Goal: Ask a question: Seek information or help from site administrators or community

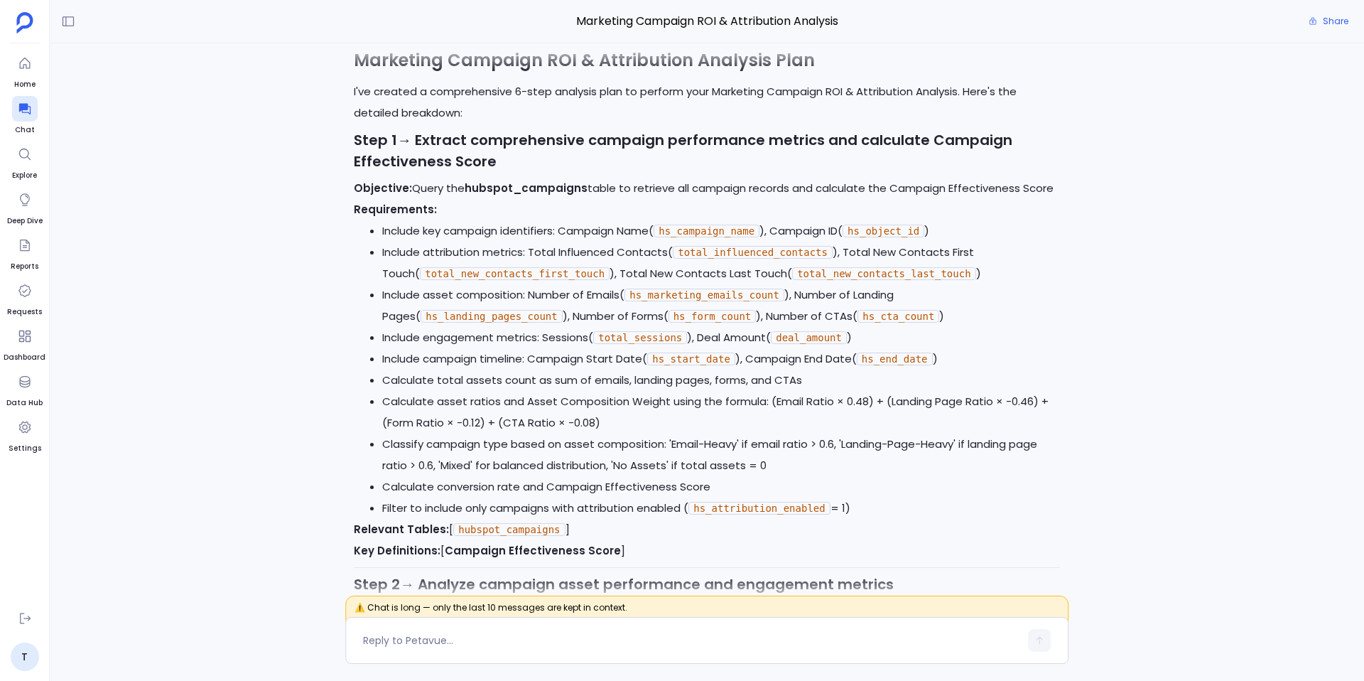
scroll to position [-7345, 0]
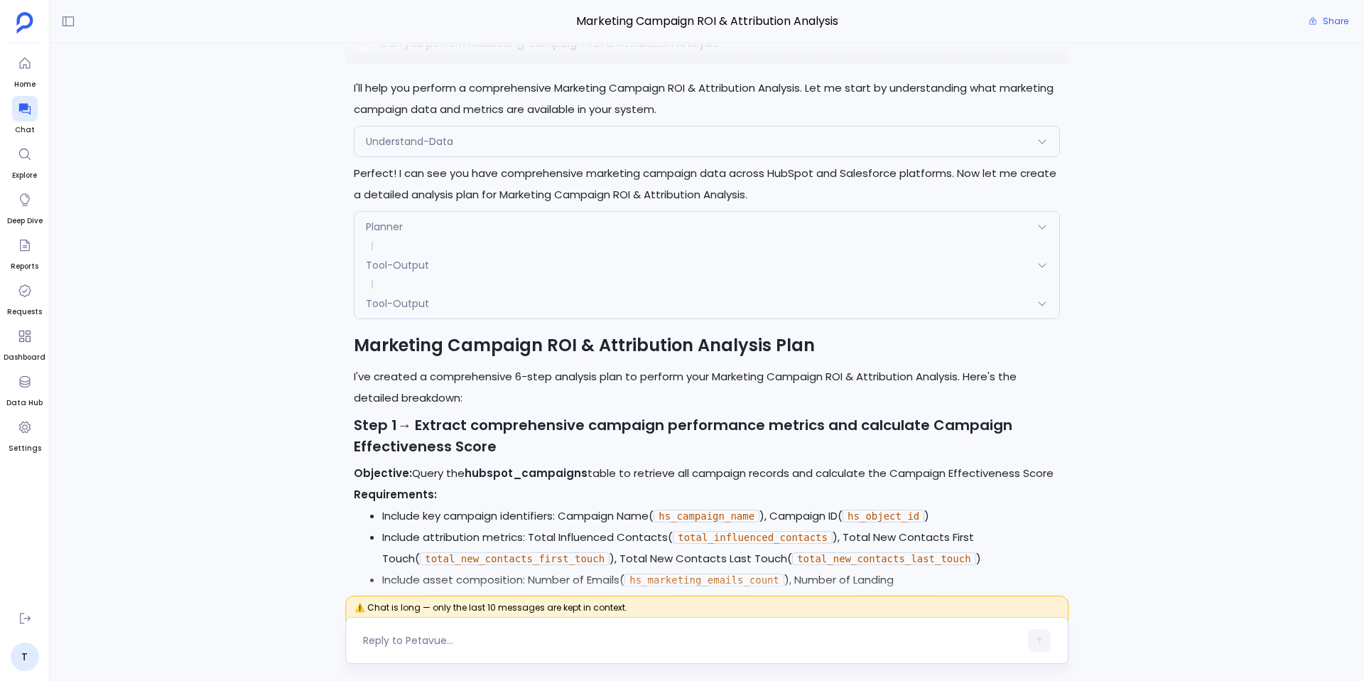
click at [478, 647] on textarea at bounding box center [691, 640] width 657 height 14
type textarea "h"
click at [608, 52] on p "Can you perform Marketing Campaign ROI & Attribution Analysis" at bounding box center [548, 43] width 339 height 17
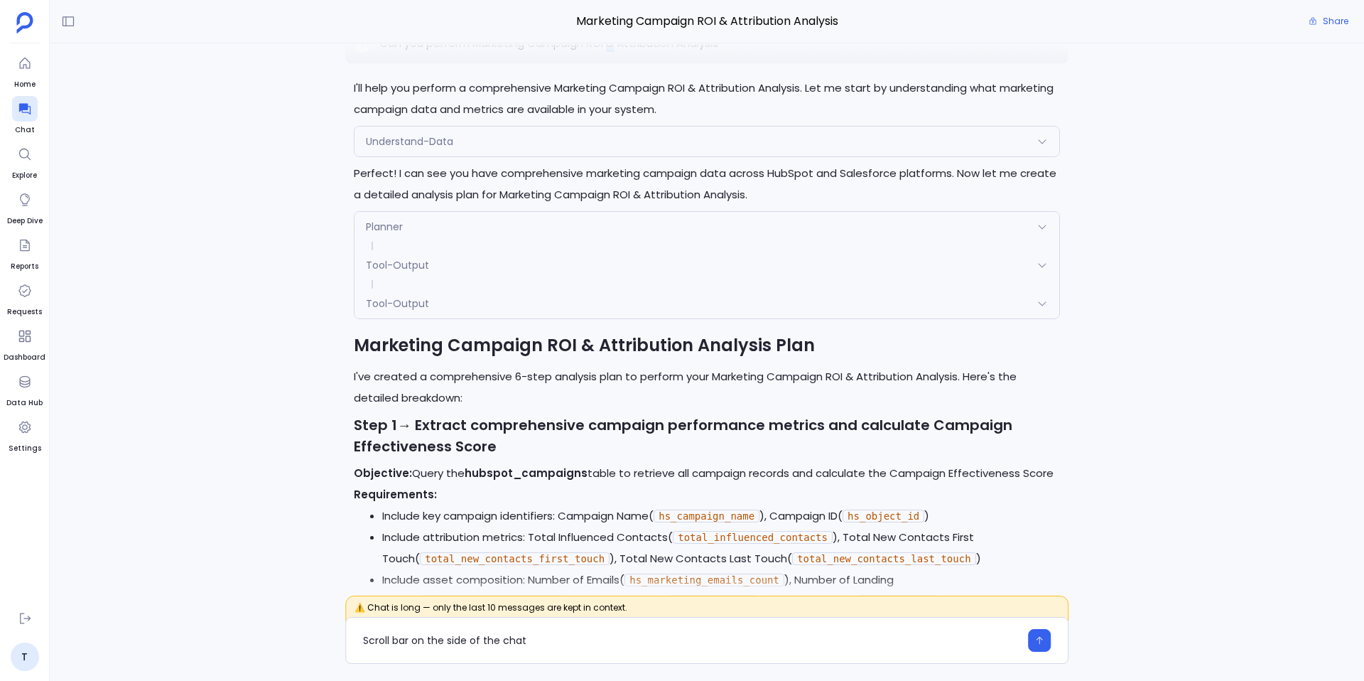
click at [608, 52] on p "Can you perform Marketing Campaign ROI & Attribution Analysis" at bounding box center [548, 43] width 339 height 17
copy p "Can you perform Marketing Campaign ROI & Attribution Analysis"
click at [453, 633] on textarea "Scroll bar on the side of the chat" at bounding box center [691, 640] width 657 height 14
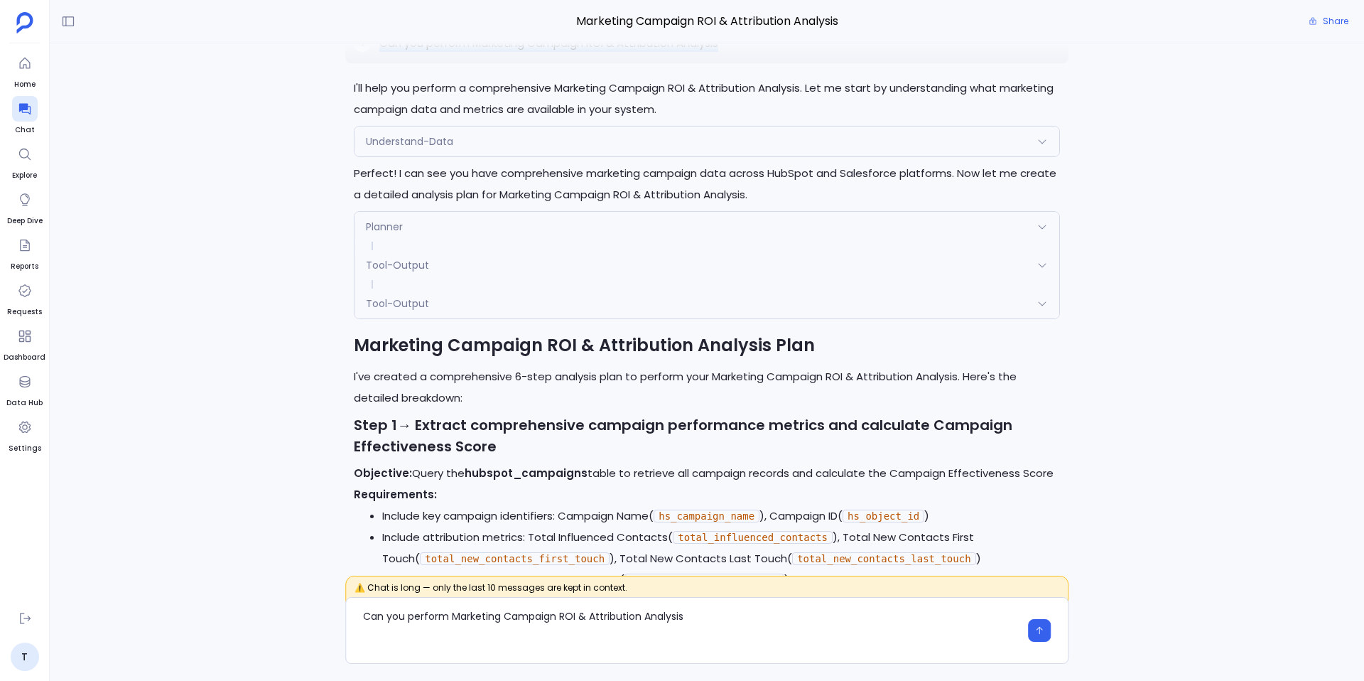
drag, startPoint x: 380, startPoint y: 90, endPoint x: 721, endPoint y: 90, distance: 341.0
click at [718, 52] on p "Can you perform Marketing Campaign ROI & Attribution Analysis" at bounding box center [548, 43] width 339 height 17
copy p "Can you perform Marketing Campaign ROI & Attribution Analysis"
click at [524, 616] on textarea "Can you perform Marketing Campaign ROI & Attribution Analysis" at bounding box center [691, 630] width 657 height 43
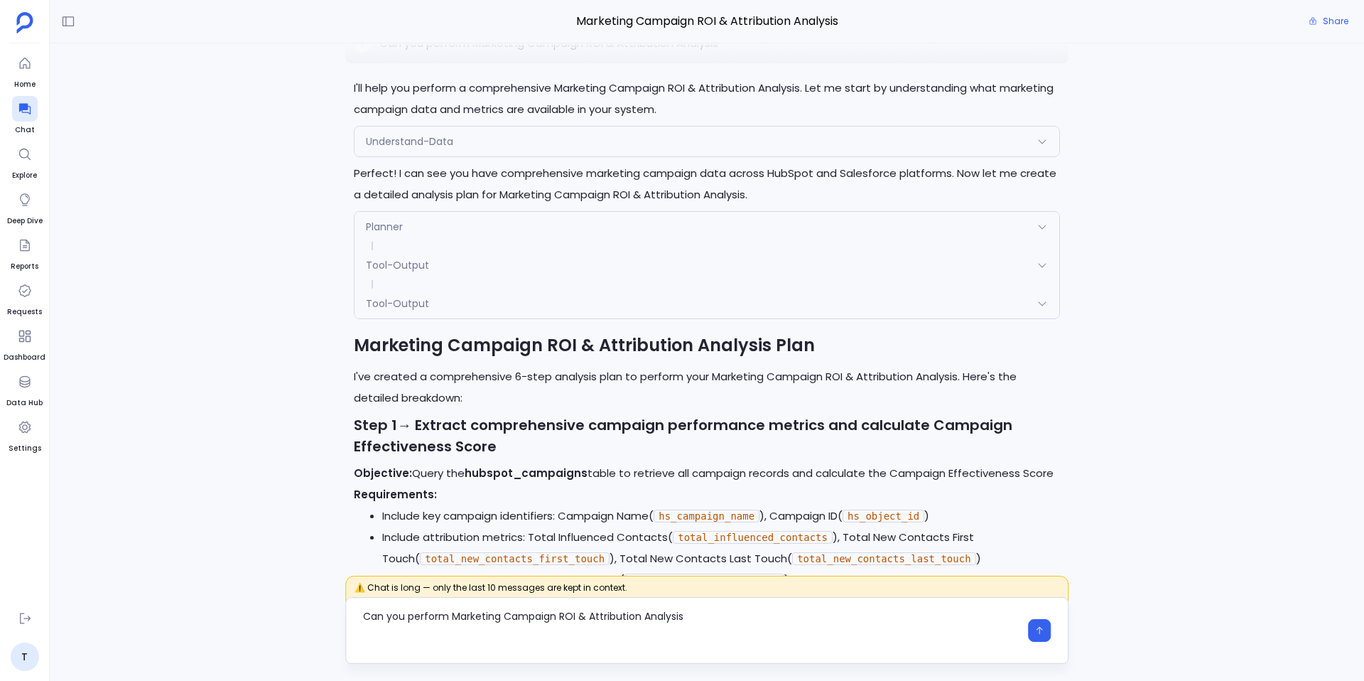
click at [524, 616] on textarea "Can you perform Marketing Campaign ROI & Attribution Analysis" at bounding box center [691, 630] width 657 height 43
click at [448, 649] on textarea "Can you perform Marketing Campaign ROI & Attribution Analysis" at bounding box center [691, 630] width 657 height 43
drag, startPoint x: 448, startPoint y: 649, endPoint x: 394, endPoint y: 603, distance: 71.1
click at [394, 603] on div "Can you perform Marketing Campaign ROI & Attribution Analysis" at bounding box center [706, 630] width 723 height 67
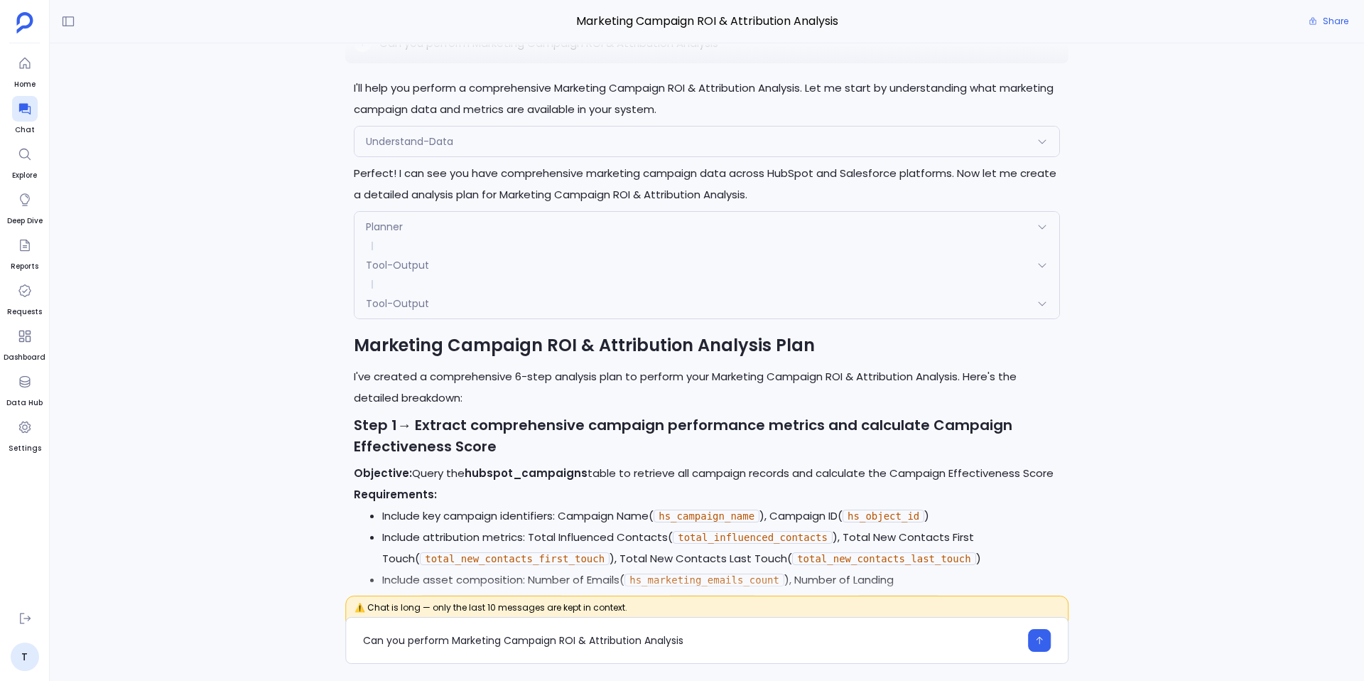
click at [433, 63] on div "T Can you perform Marketing Campaign ROI & Attribution Analysis" at bounding box center [706, 43] width 723 height 40
click at [433, 52] on p "Can you perform Marketing Campaign ROI & Attribution Analysis" at bounding box center [548, 43] width 339 height 17
copy p "Can you perform Marketing Campaign ROI & Attribution Analysis"
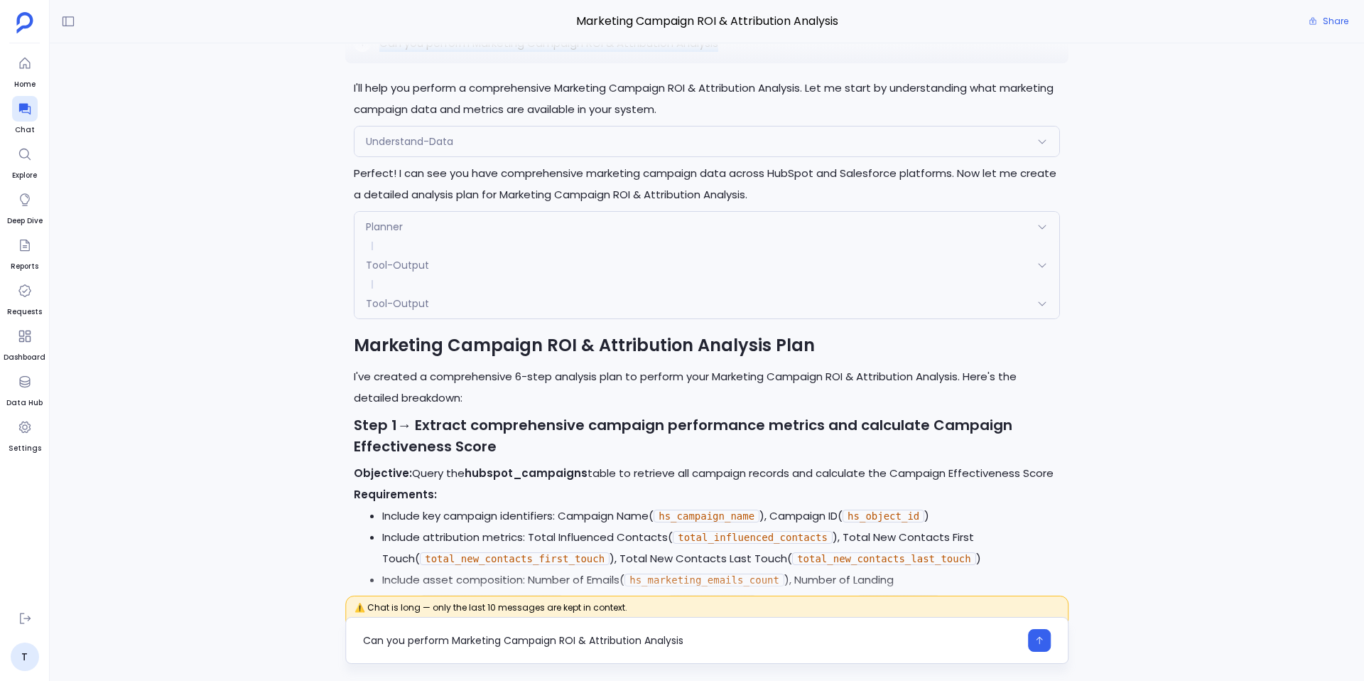
click at [492, 644] on textarea "Can you perform Marketing Campaign ROI & Attribution Analysis" at bounding box center [691, 640] width 657 height 14
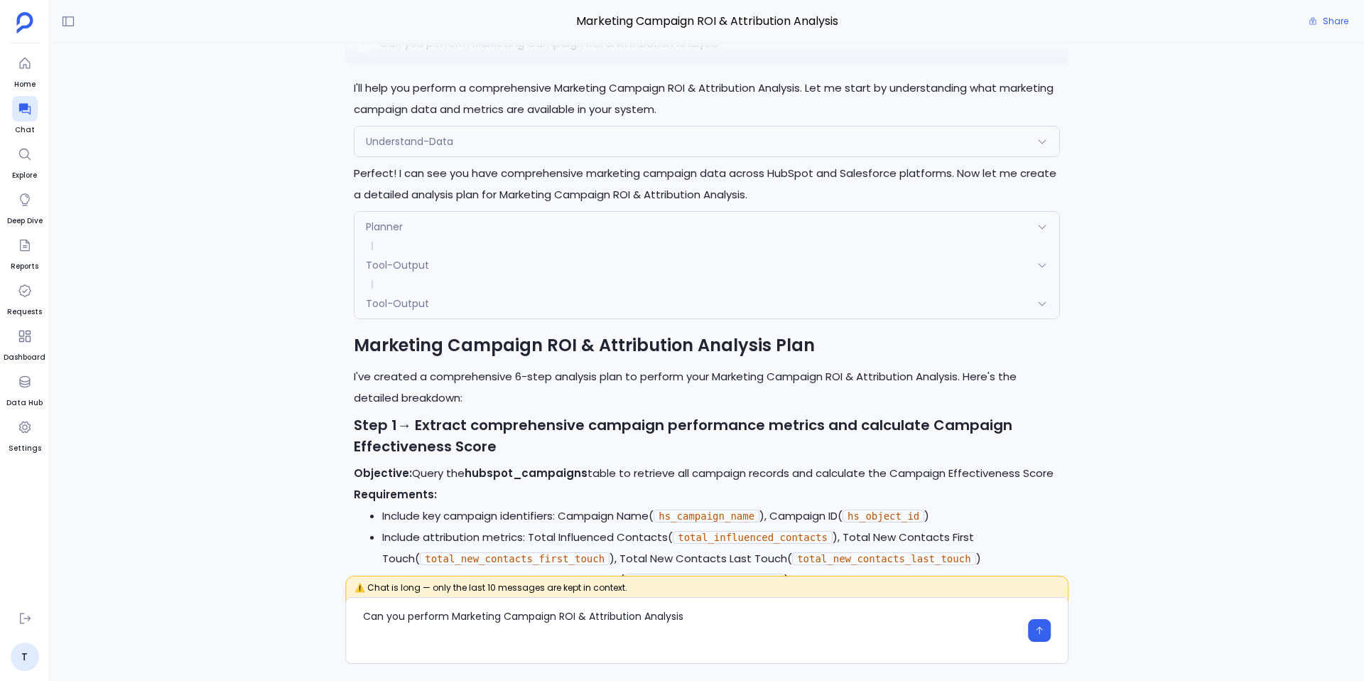
type textarea "Can you perform Marketing Campaign ROI & Attribution Analysis"
click at [667, 52] on p "Can you perform Marketing Campaign ROI & Attribution Analysis" at bounding box center [548, 43] width 339 height 17
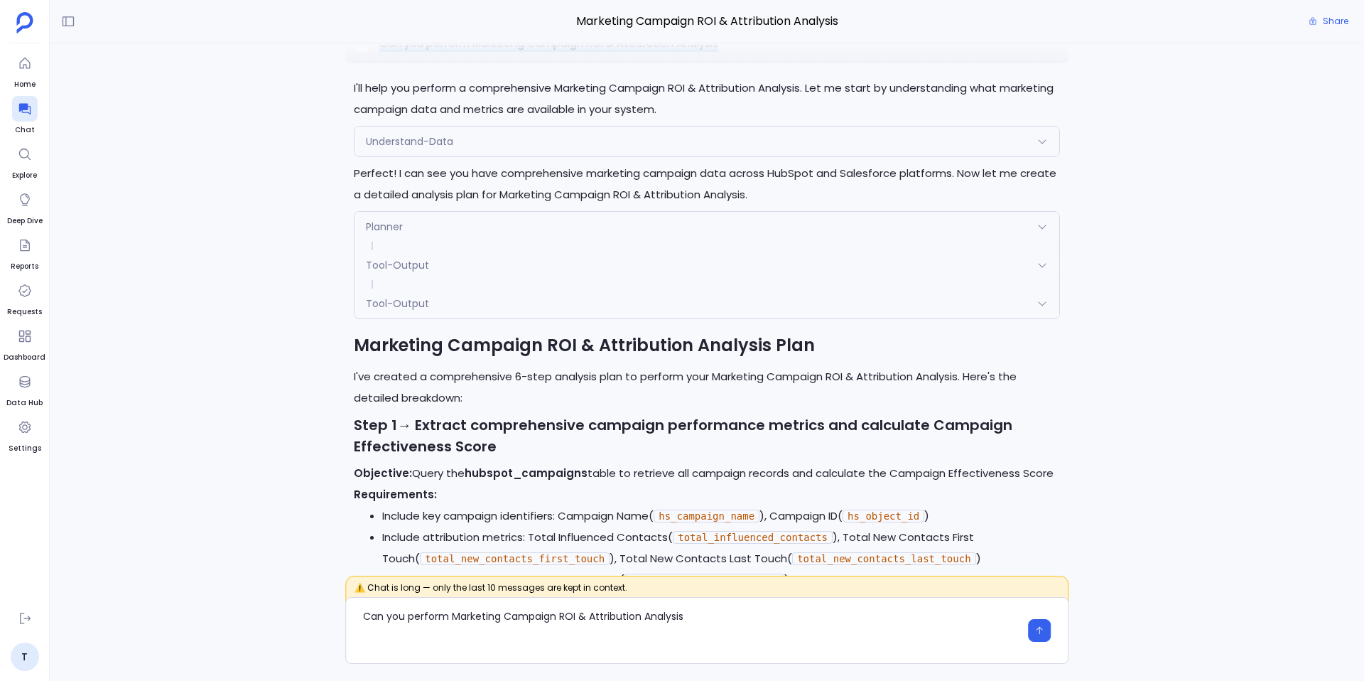
click at [605, 357] on h2 "Marketing Campaign ROI & Attribution Analysis Plan" at bounding box center [707, 345] width 706 height 24
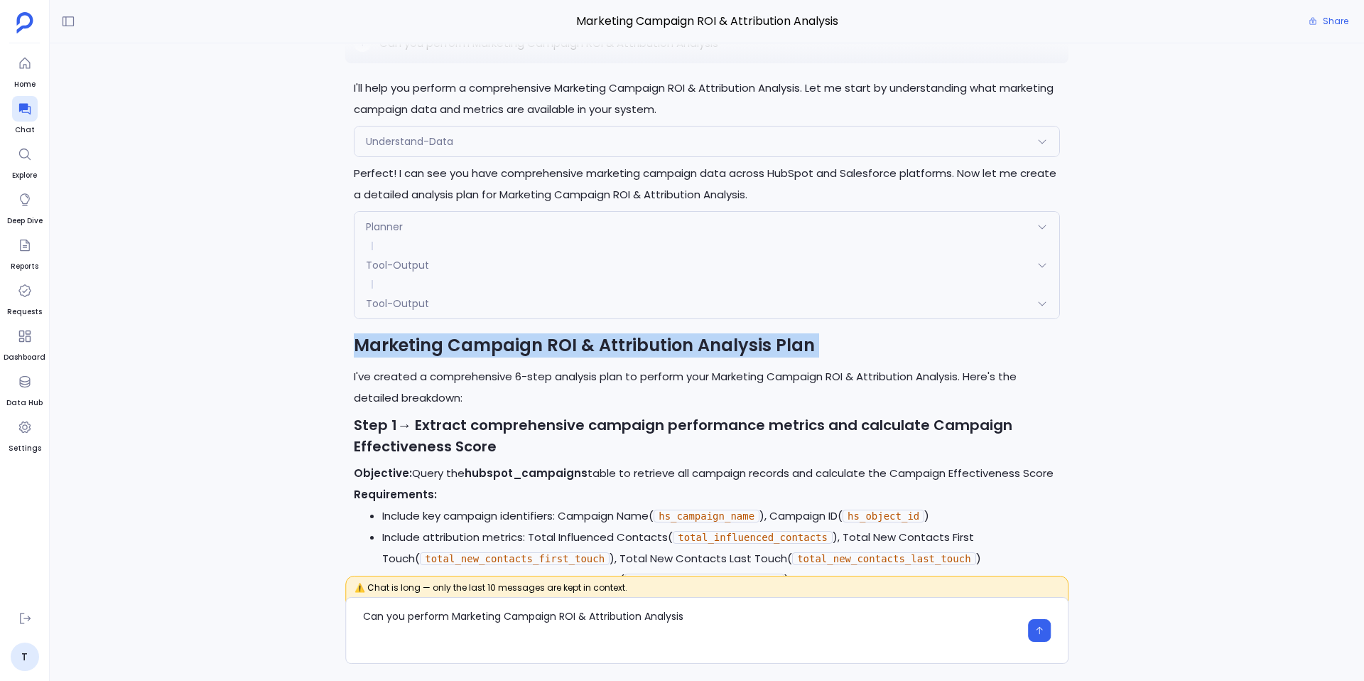
click at [605, 357] on h2 "Marketing Campaign ROI & Attribution Analysis Plan" at bounding box center [707, 345] width 706 height 24
click at [394, 643] on textarea "Can you perform Marketing Campaign ROI & Attribution Analysis" at bounding box center [691, 630] width 657 height 43
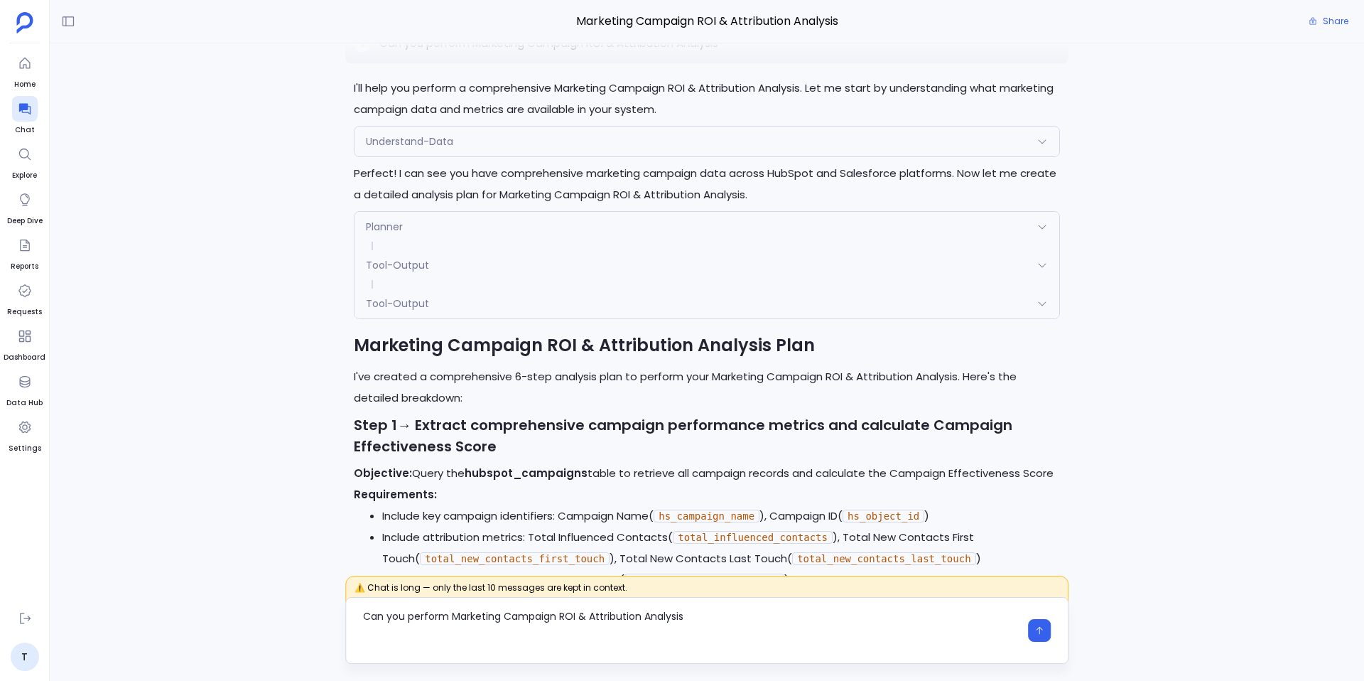
drag, startPoint x: 394, startPoint y: 643, endPoint x: 346, endPoint y: 603, distance: 62.0
click at [346, 603] on div "Can you perform Marketing Campaign ROI & Attribution Analysis" at bounding box center [706, 630] width 723 height 67
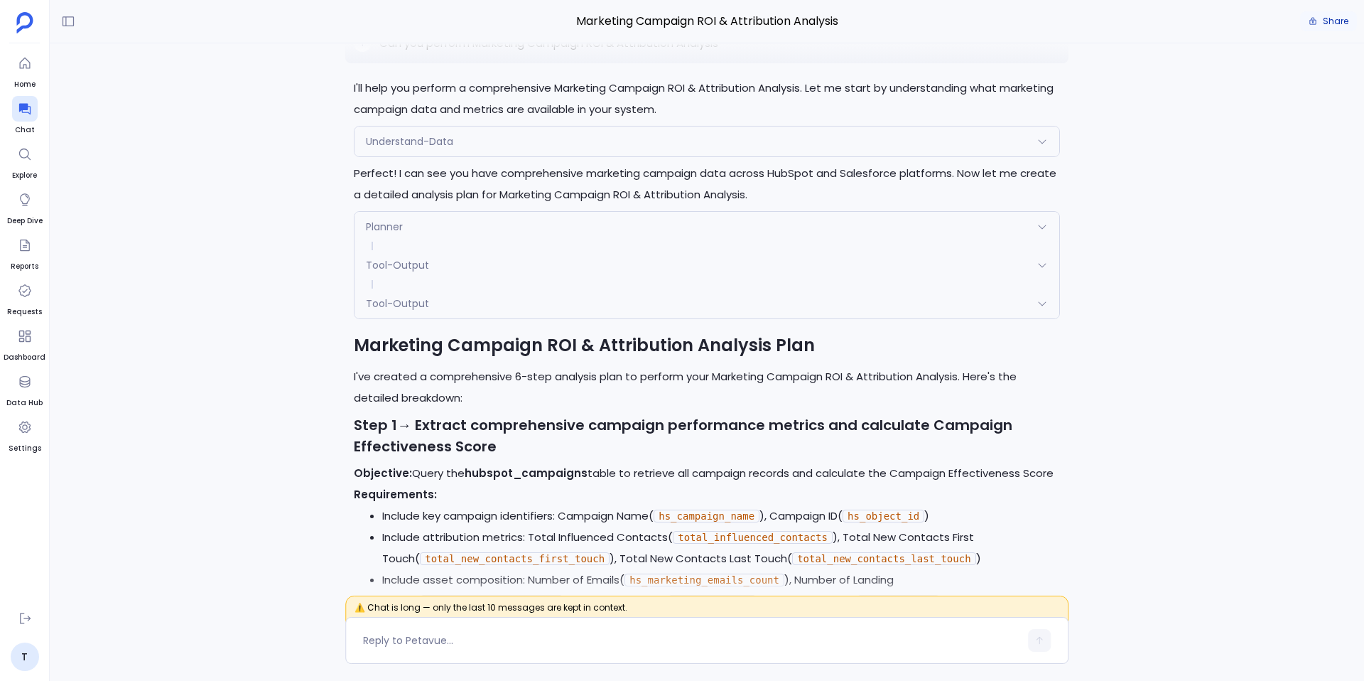
click at [1333, 20] on span "Share" at bounding box center [1336, 21] width 26 height 11
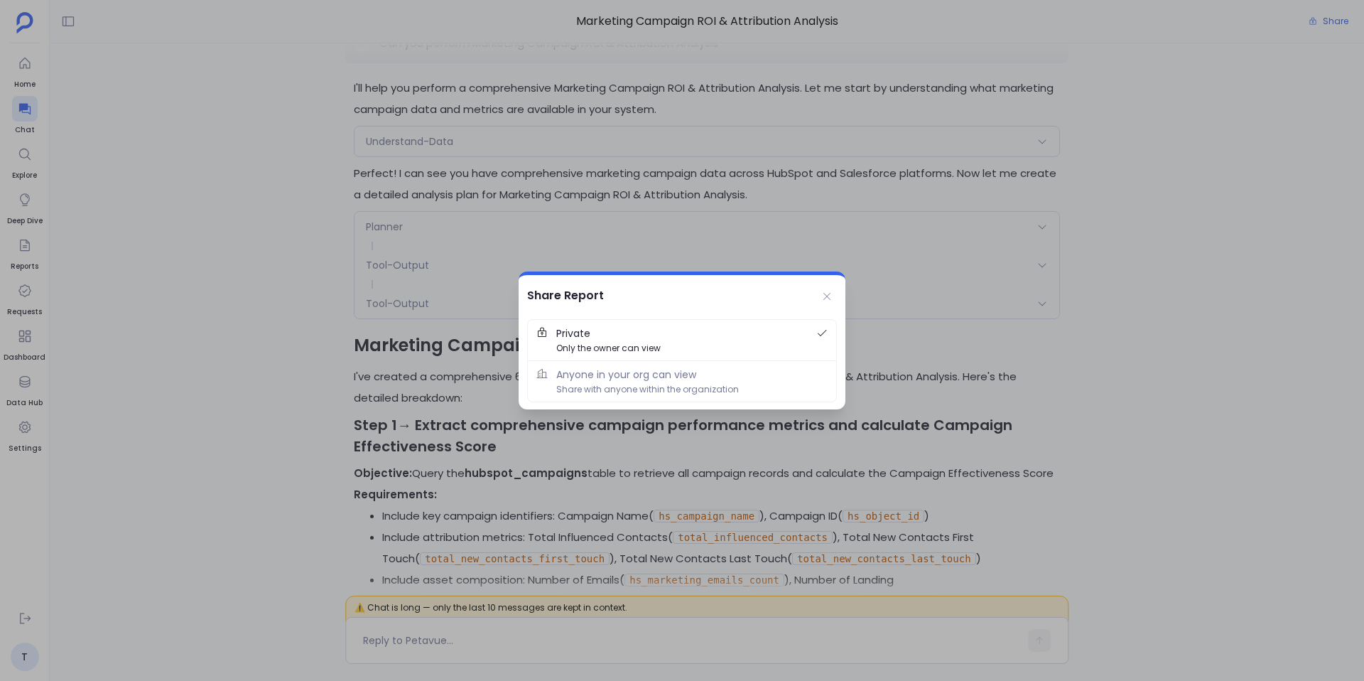
click at [666, 521] on div at bounding box center [682, 340] width 1364 height 681
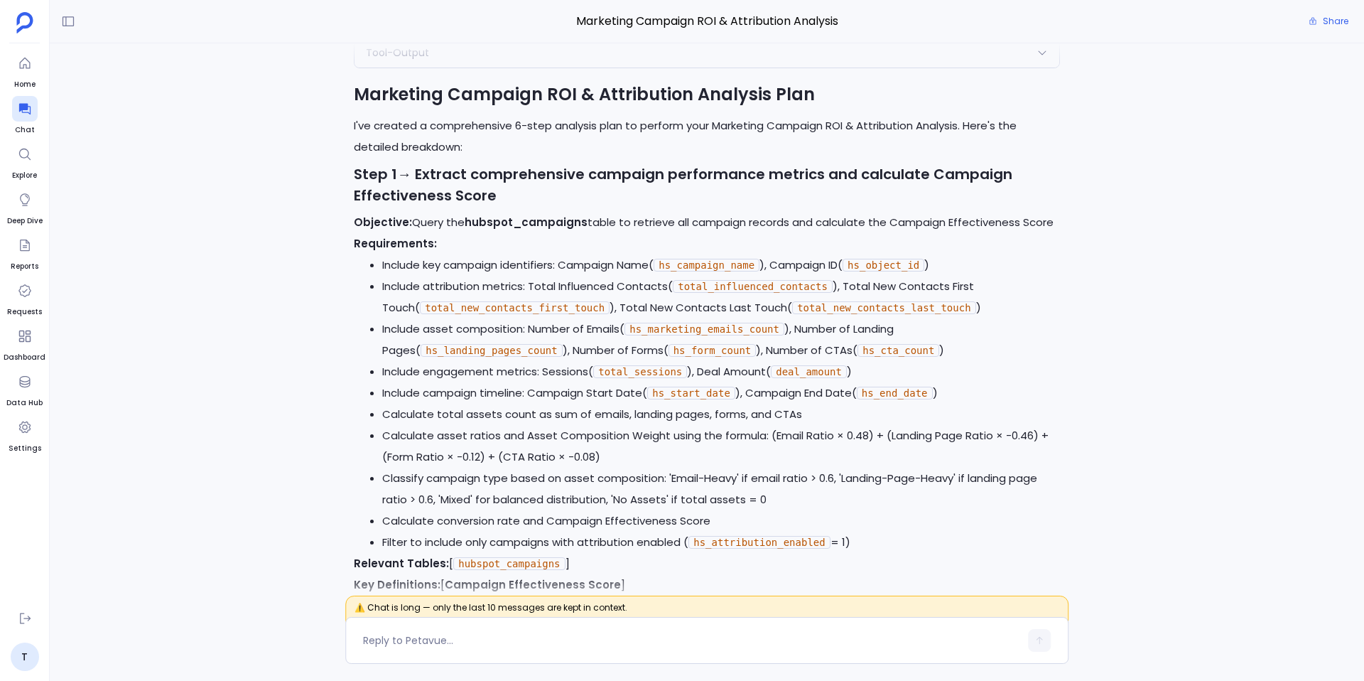
scroll to position [-7066, 0]
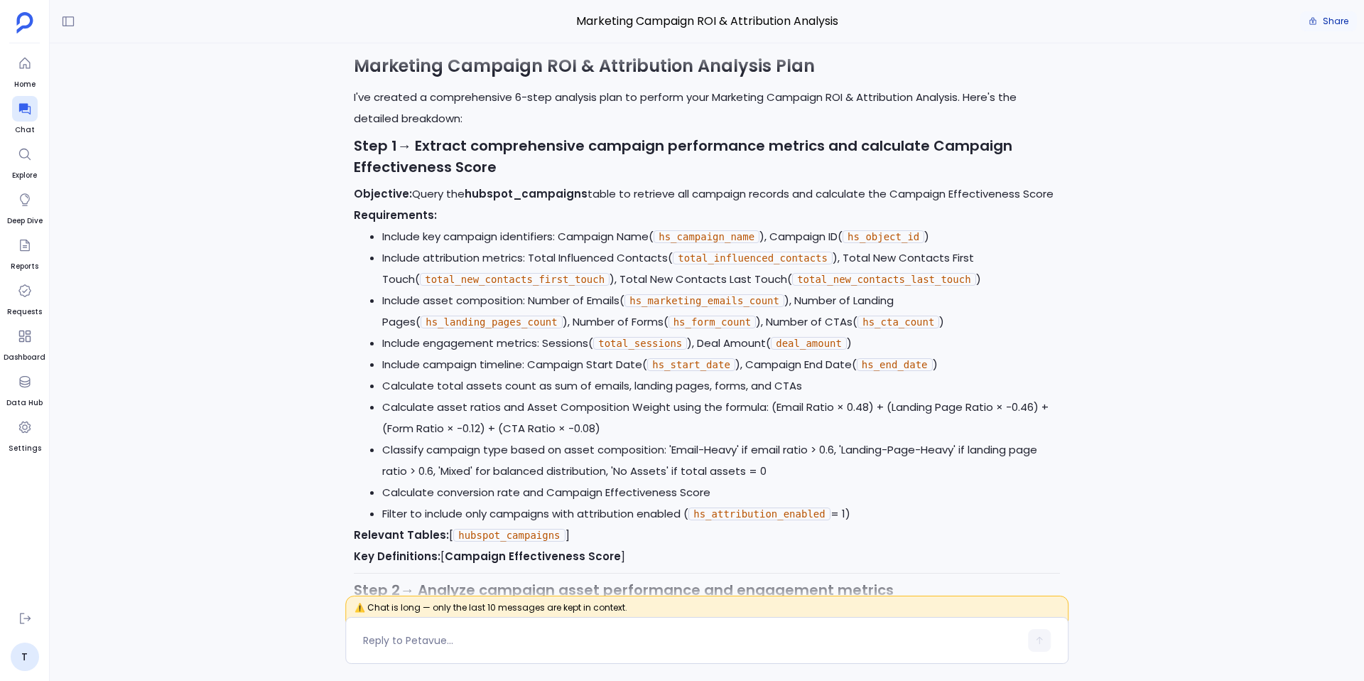
click at [1336, 23] on span "Share" at bounding box center [1336, 21] width 26 height 11
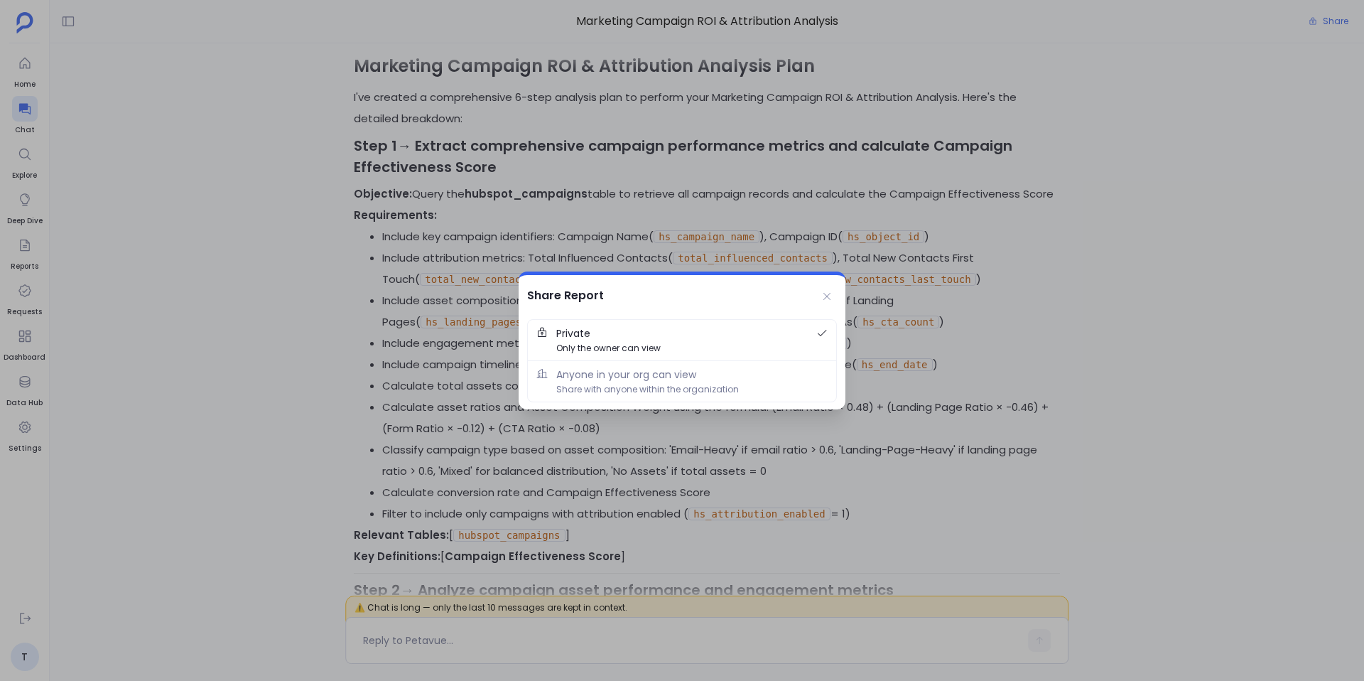
click at [784, 192] on div at bounding box center [682, 340] width 1364 height 681
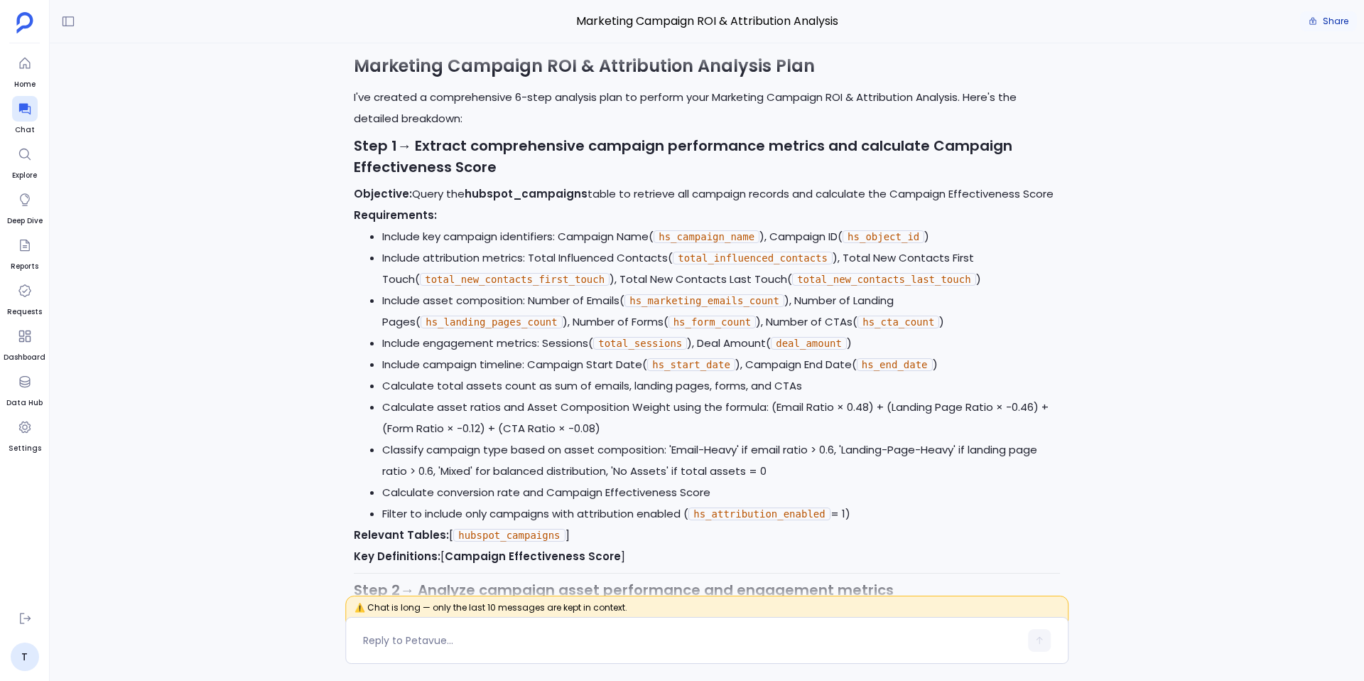
click at [1334, 23] on span "Share" at bounding box center [1336, 21] width 26 height 11
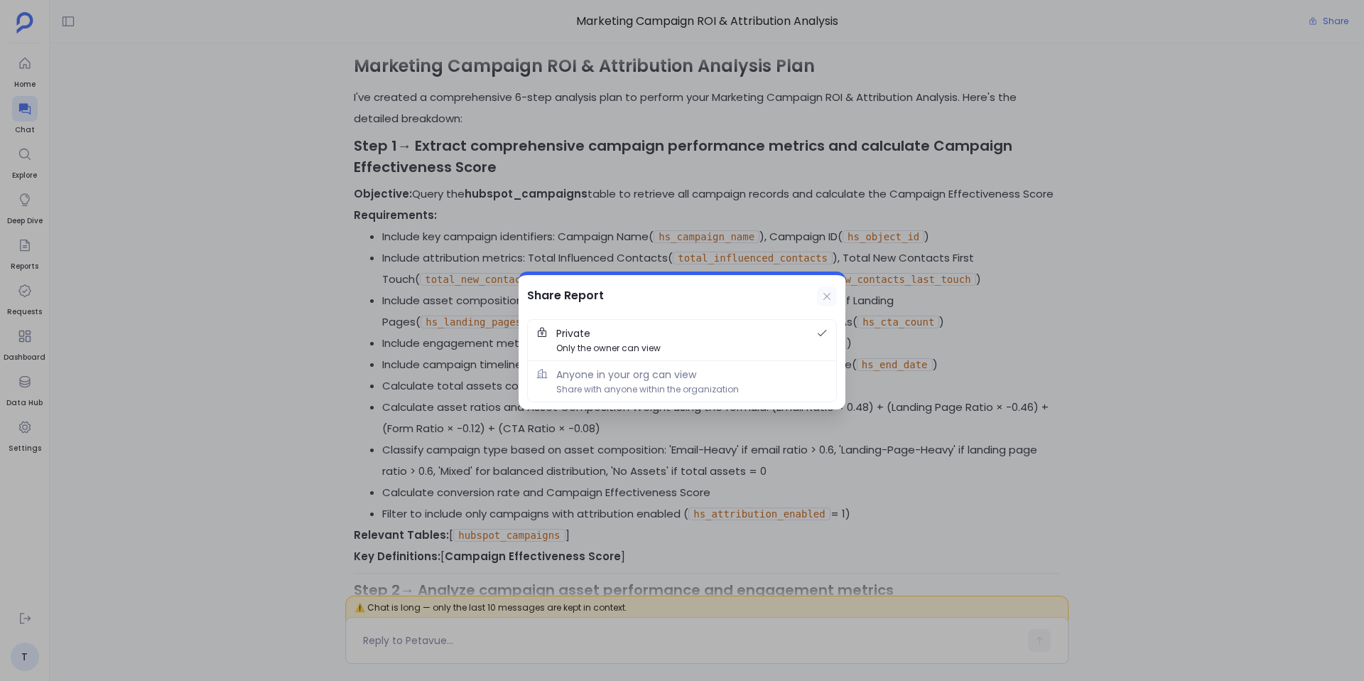
click at [825, 302] on button at bounding box center [827, 296] width 20 height 20
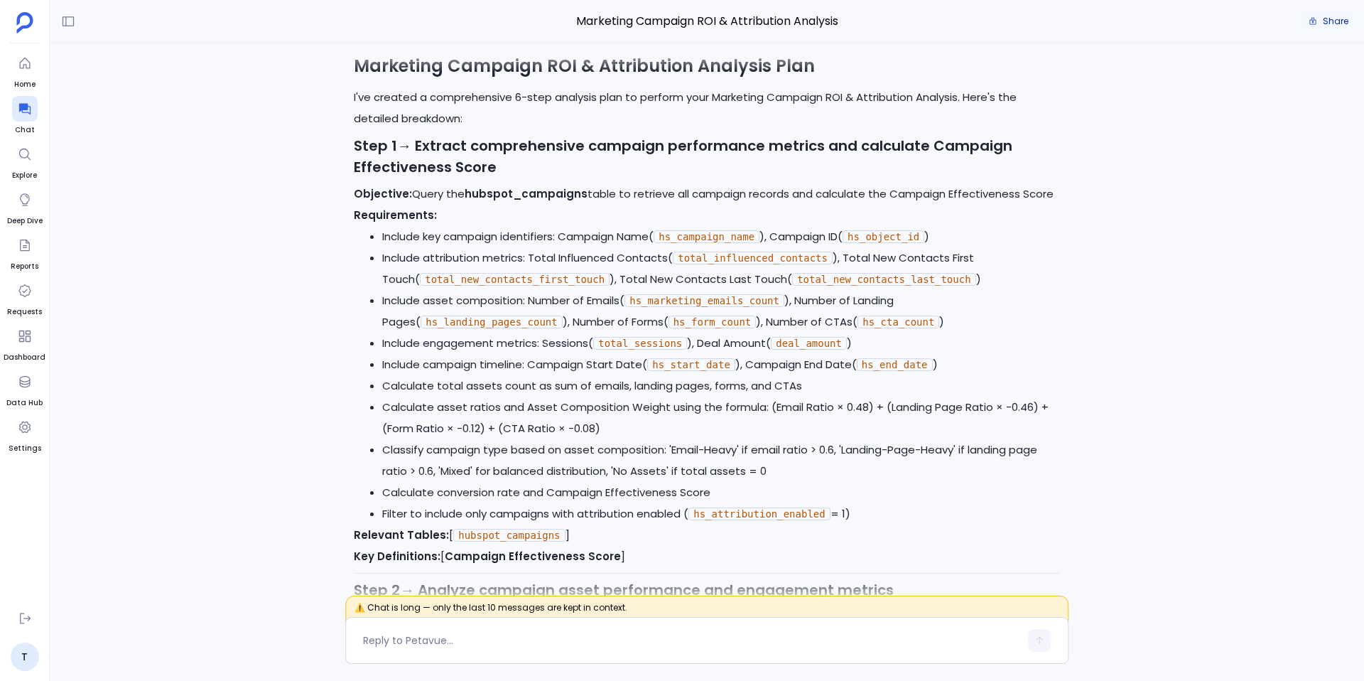
click at [1322, 21] on button "Share" at bounding box center [1328, 21] width 57 height 20
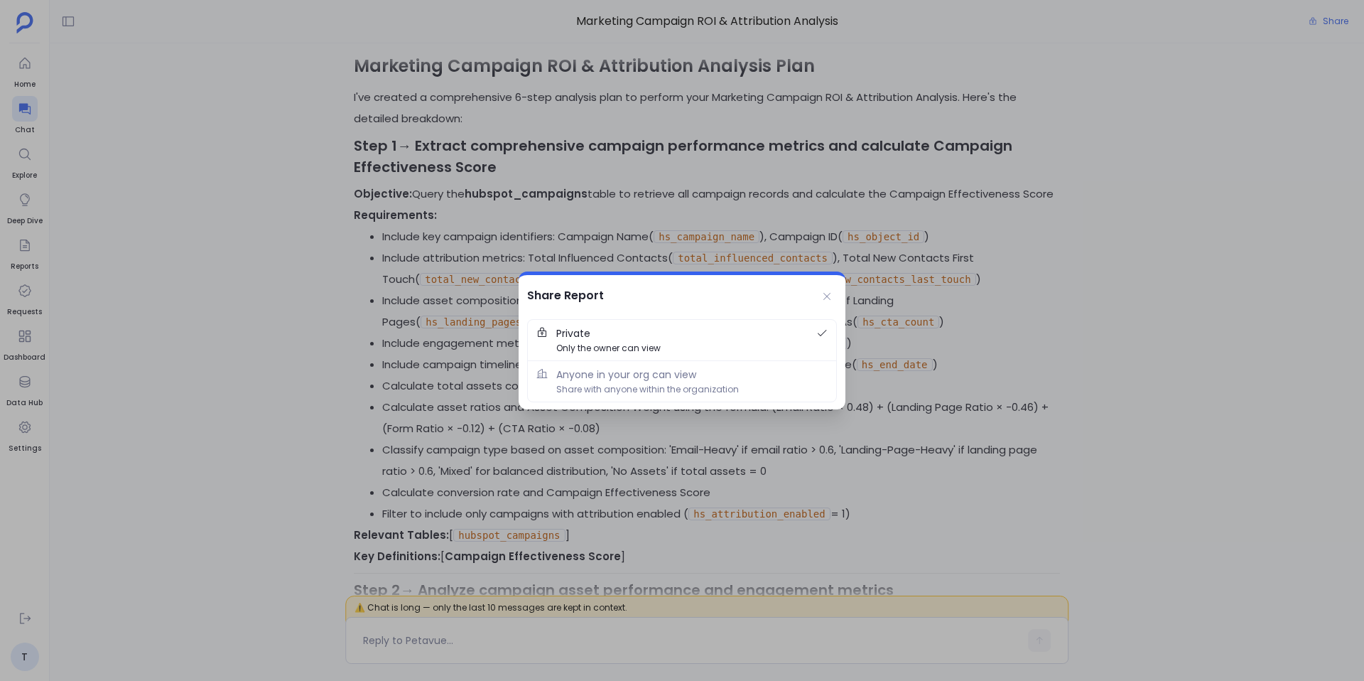
click at [1173, 409] on div at bounding box center [682, 340] width 1364 height 681
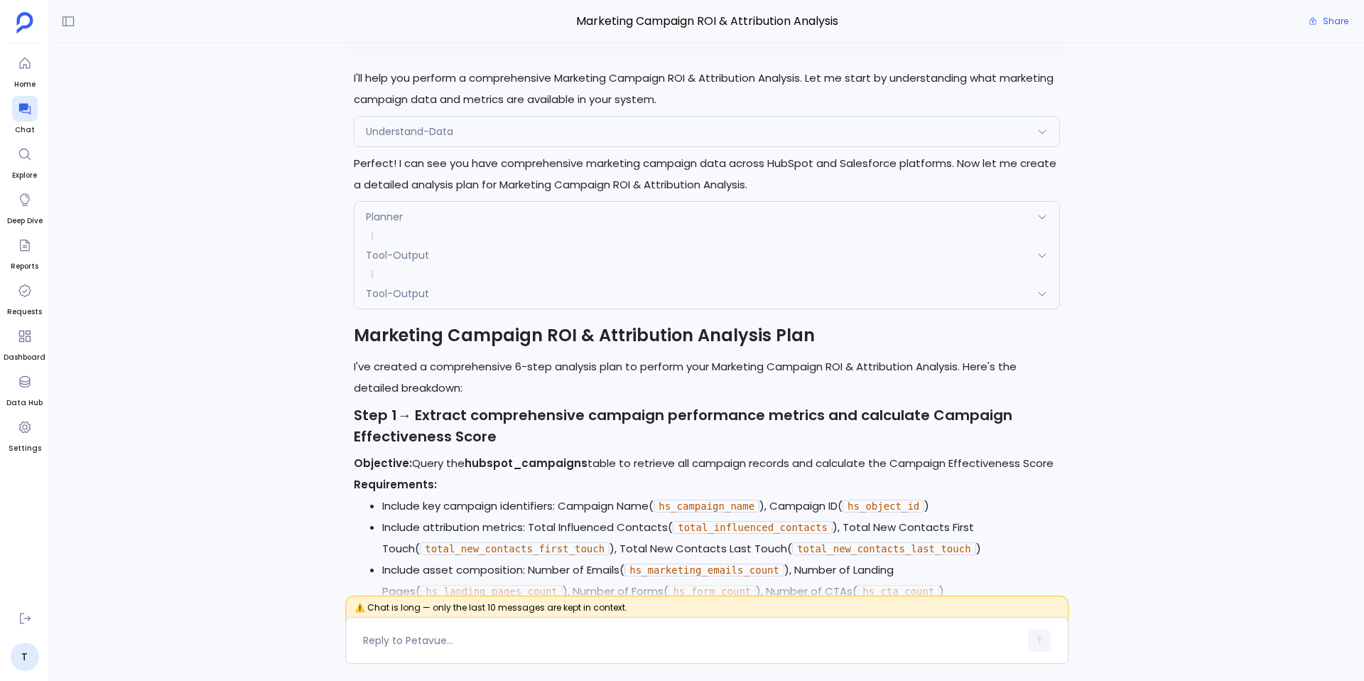
scroll to position [-7345, 0]
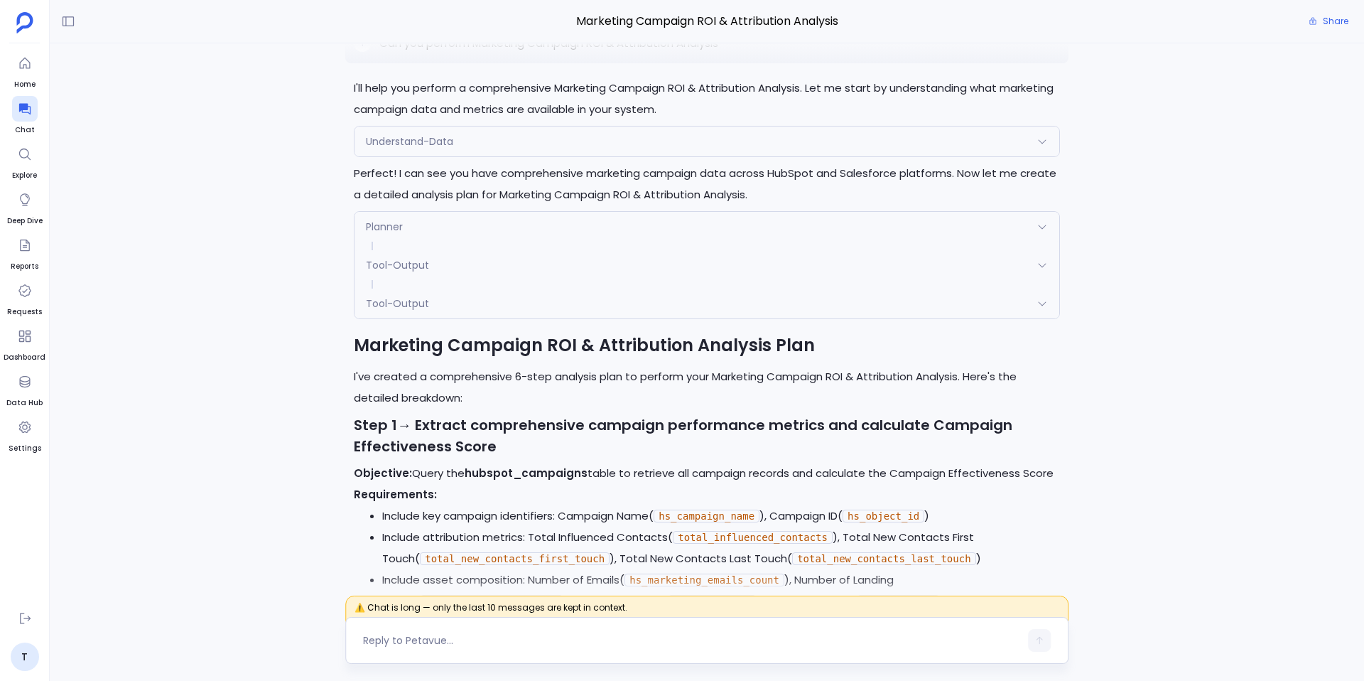
click at [411, 634] on textarea at bounding box center [691, 640] width 657 height 14
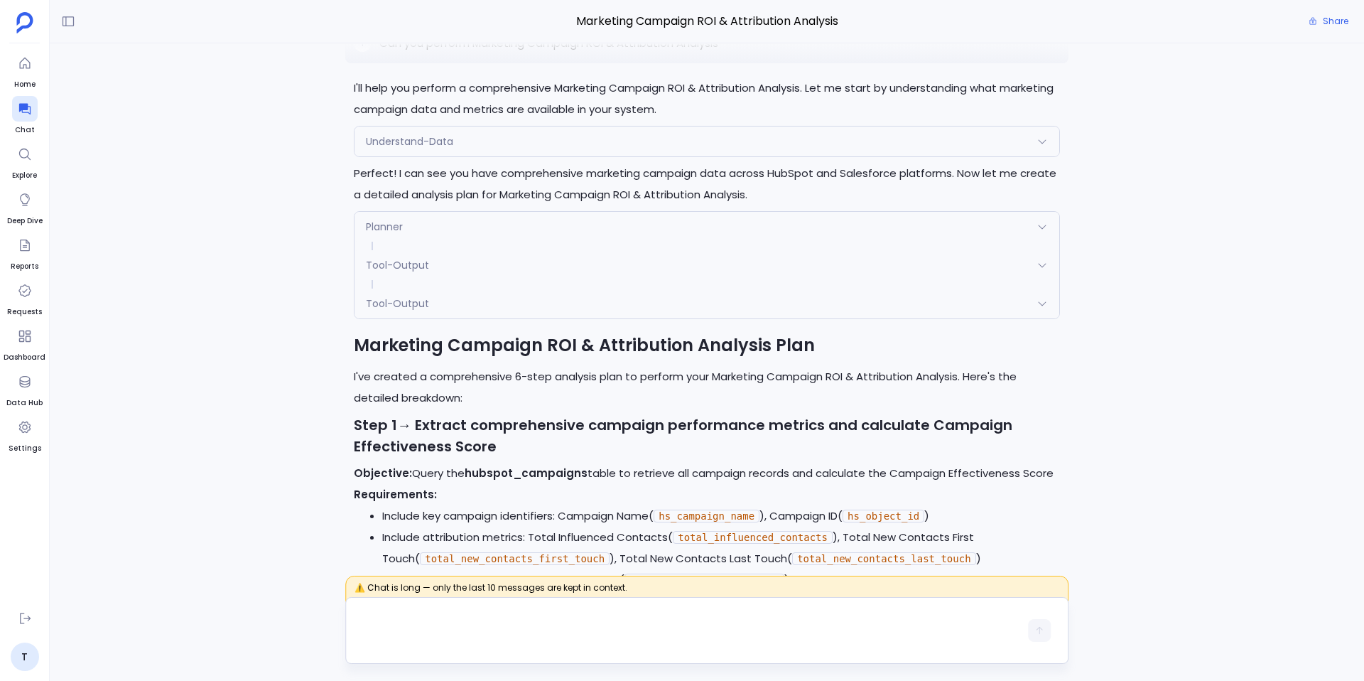
scroll to position [14, 0]
type textarea "\"
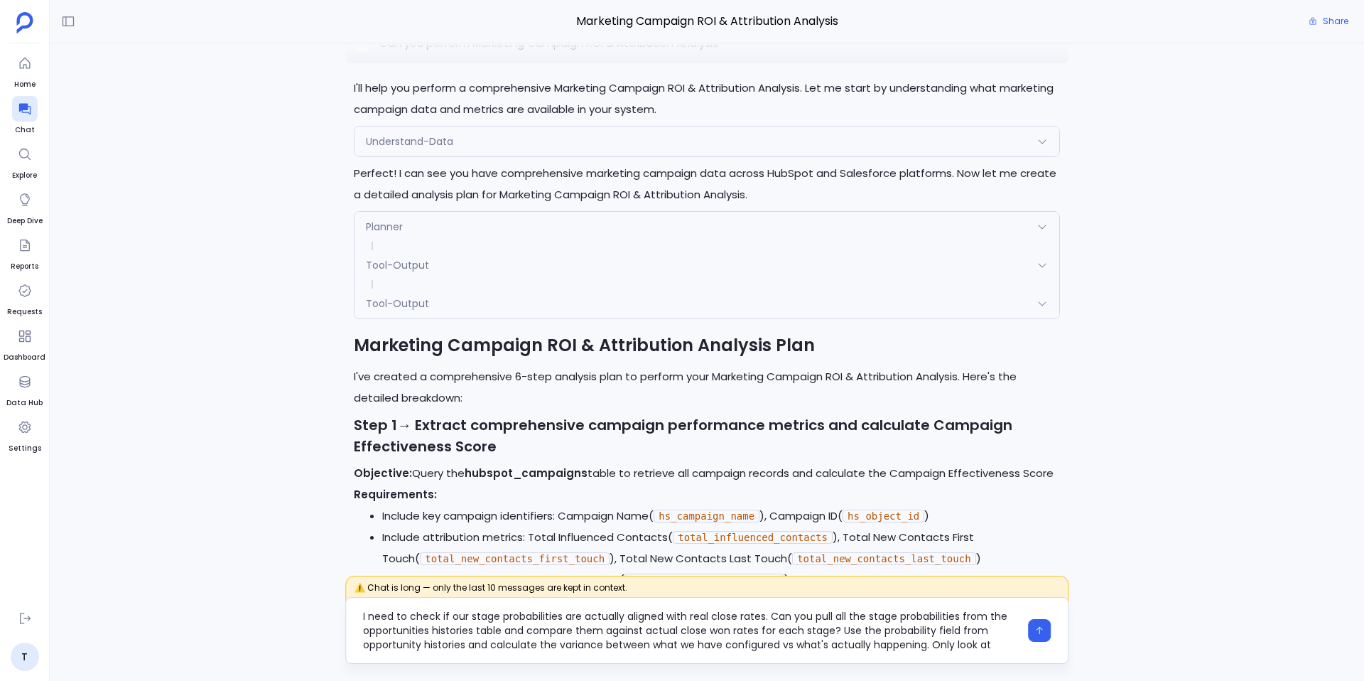
scroll to position [128, 0]
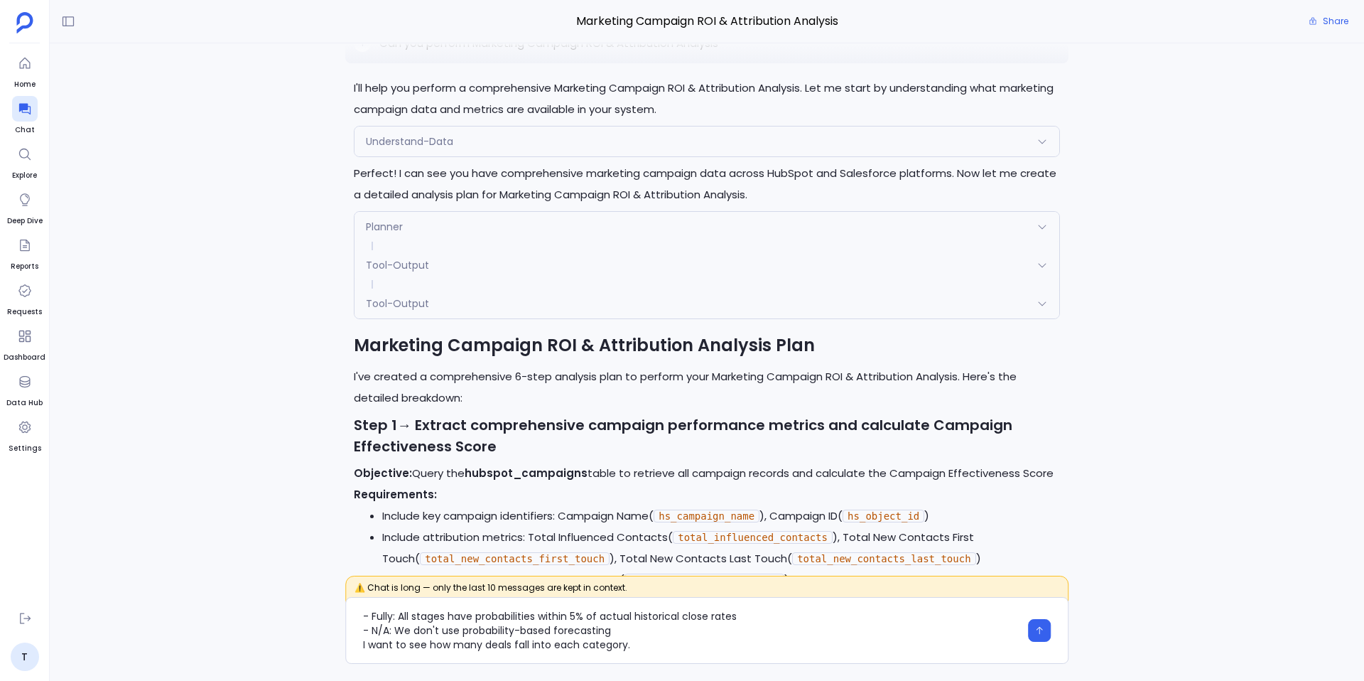
type textarea "I need to check if our stage probabilities are actually aligned with real close…"
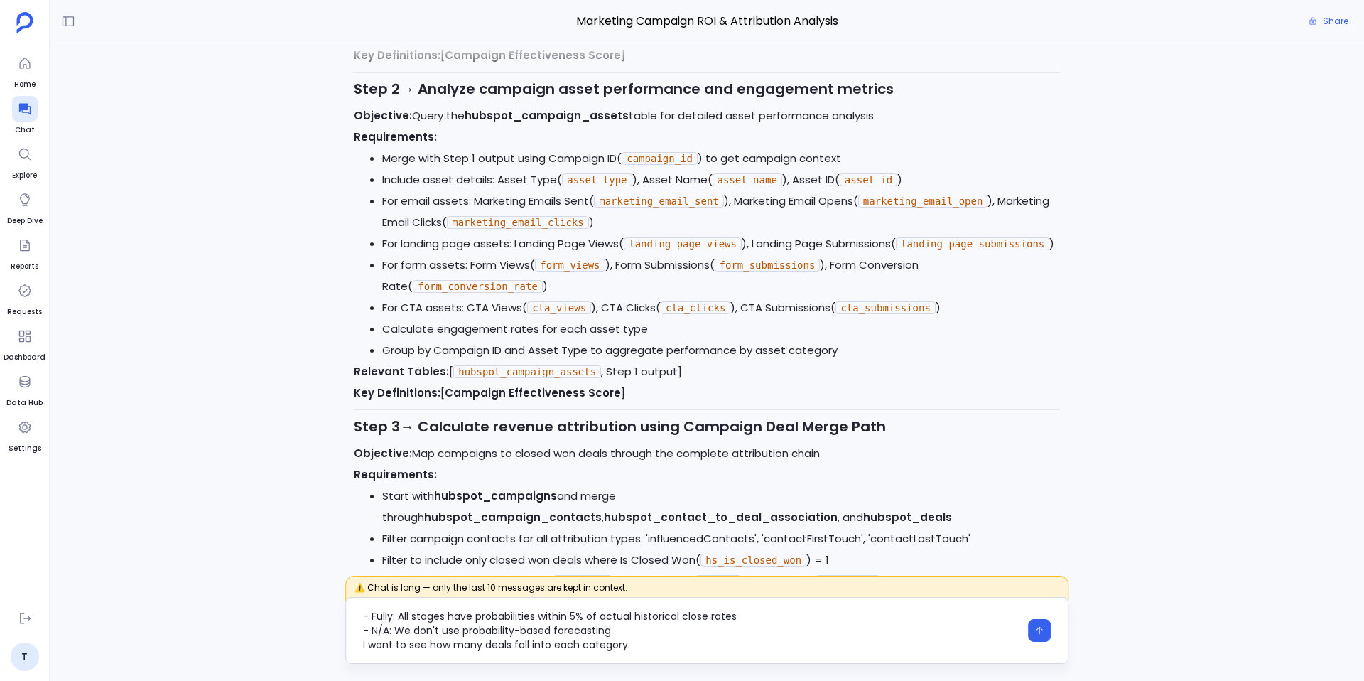
click at [640, 649] on textarea "I need to check if our stage probabilities are actually aligned with real close…" at bounding box center [691, 630] width 657 height 43
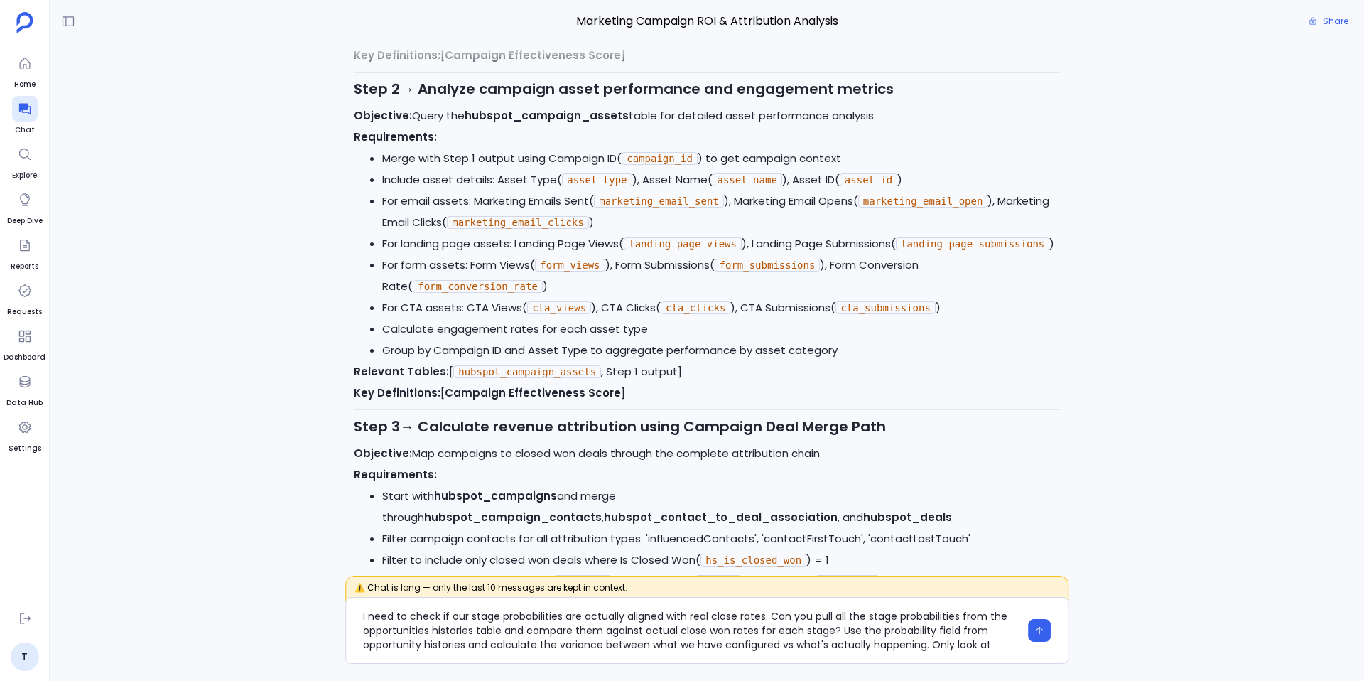
drag, startPoint x: 640, startPoint y: 649, endPoint x: 310, endPoint y: 611, distance: 331.8
click at [310, 611] on div "⚠️ Chat is long — only the last 10 messages are kept in context." at bounding box center [707, 633] width 1314 height 61
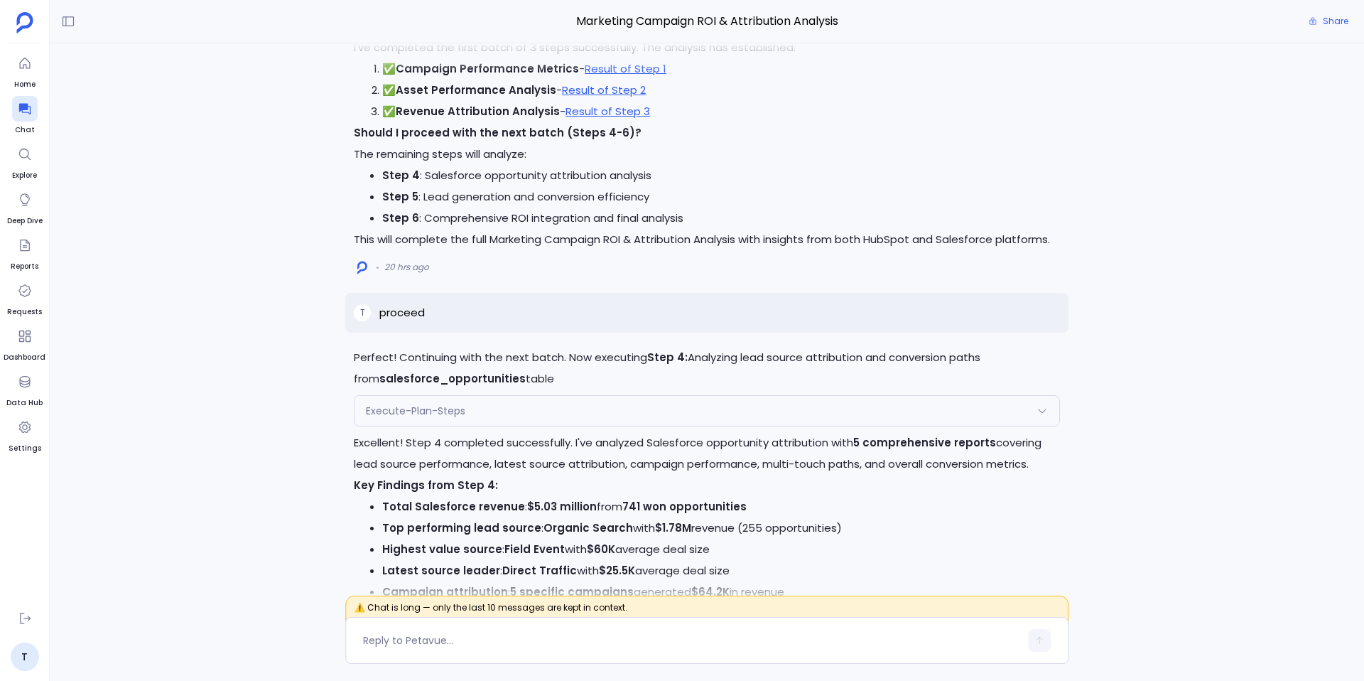
scroll to position [-3905, 0]
